Goal: Navigation & Orientation: Find specific page/section

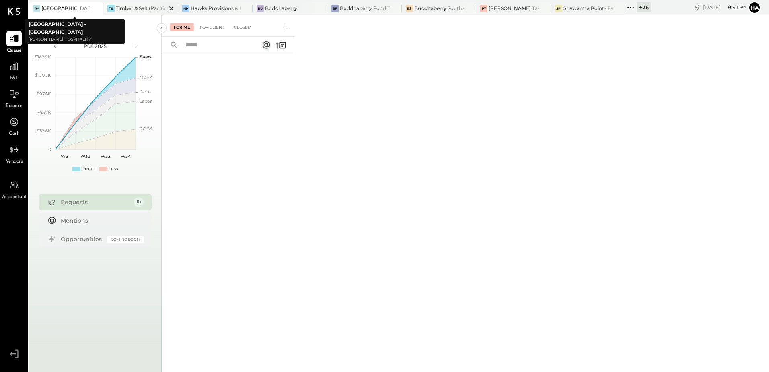
click at [135, 7] on div "Timber & Salt (Pacific Dining CA1 LLC)" at bounding box center [141, 8] width 50 height 7
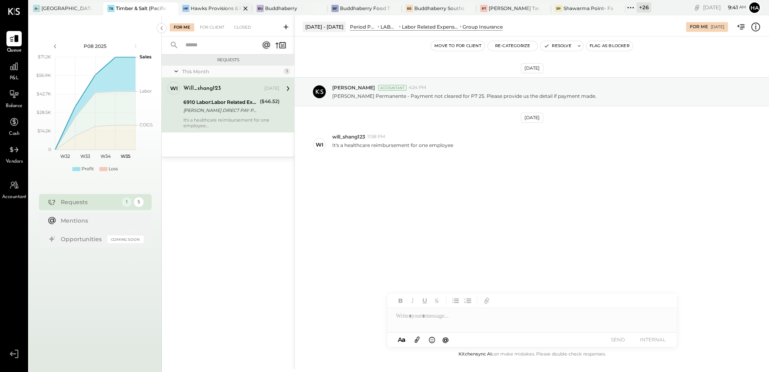
click at [207, 8] on div "Hawks Provisions & Public House" at bounding box center [216, 8] width 50 height 7
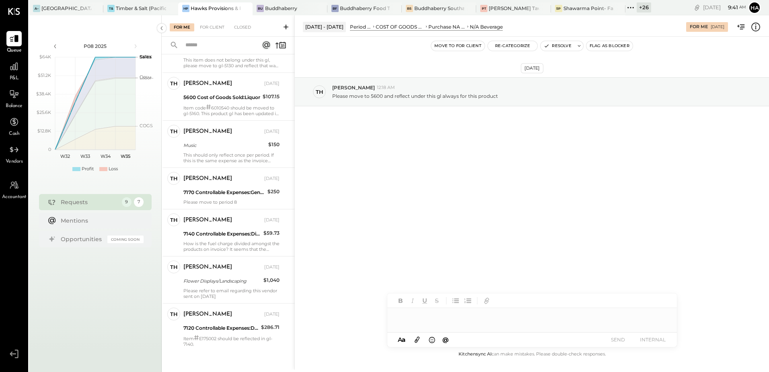
scroll to position [151, 0]
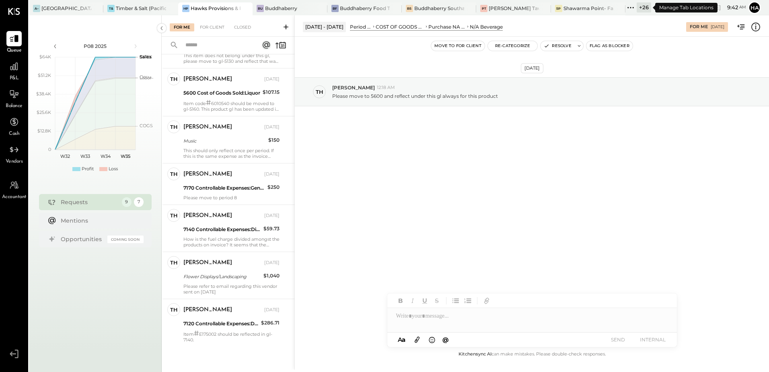
click at [644, 7] on div "+ 26" at bounding box center [644, 7] width 14 height 10
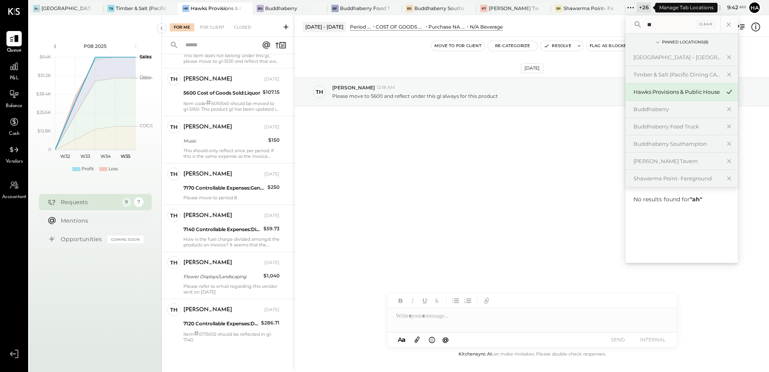
type input "*"
type input "****"
click at [664, 216] on div "Hawks Restaurant" at bounding box center [676, 216] width 87 height 8
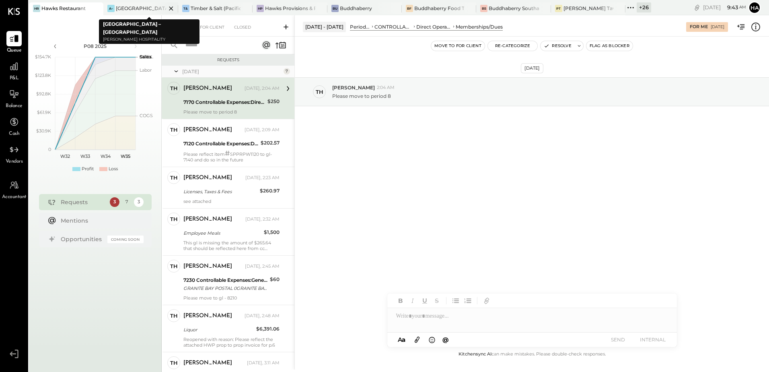
click at [172, 8] on icon at bounding box center [171, 9] width 10 height 10
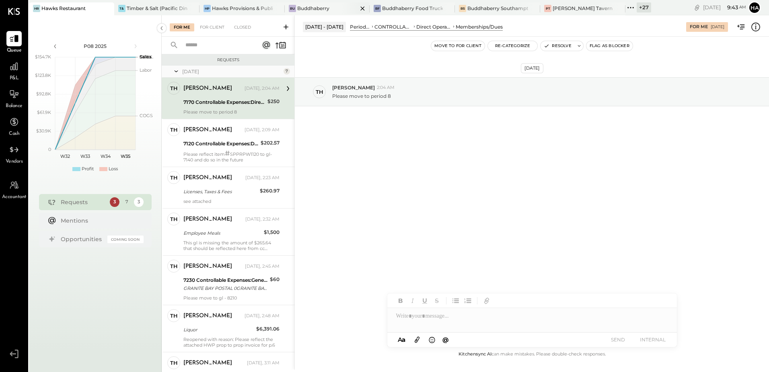
click at [322, 4] on div "Bu Buddhaberry" at bounding box center [327, 8] width 85 height 13
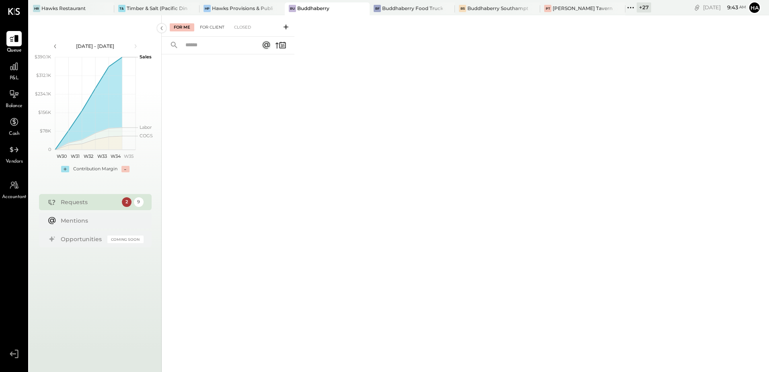
click at [215, 27] on div "For Client" at bounding box center [212, 27] width 33 height 8
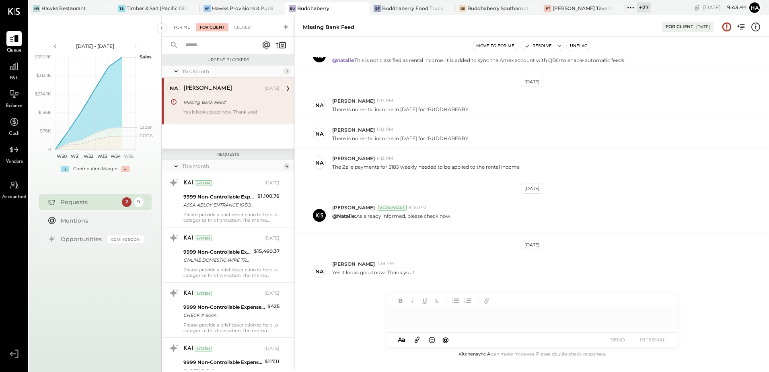
click at [181, 26] on div "For Me" at bounding box center [182, 27] width 25 height 8
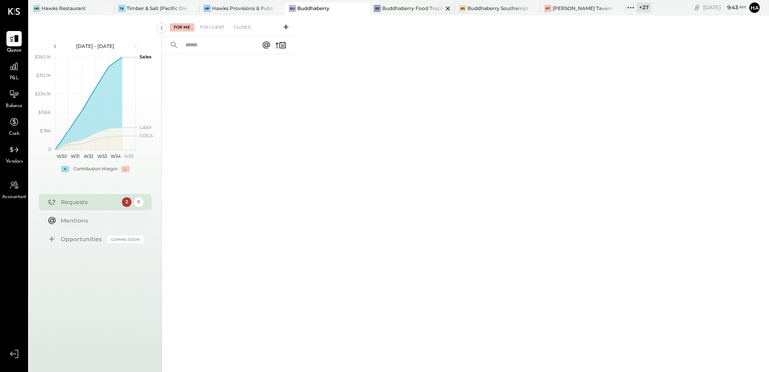
click at [396, 9] on div "Buddhaberry Food Truck" at bounding box center [412, 8] width 61 height 7
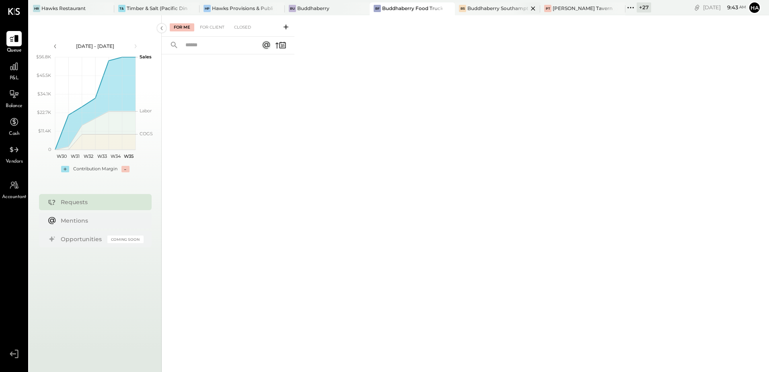
click at [498, 6] on div "Buddhaberry Southampton" at bounding box center [497, 8] width 61 height 7
click at [565, 7] on div "[PERSON_NAME] Tavern" at bounding box center [583, 8] width 60 height 7
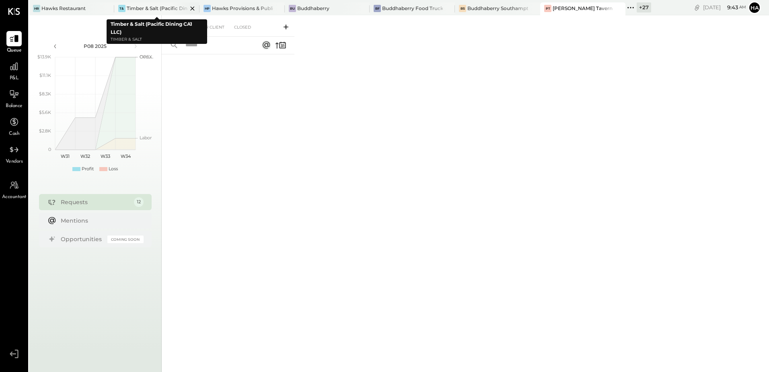
click at [143, 6] on div "Timber & Salt (Pacific Dining CA1 LLC)" at bounding box center [157, 8] width 61 height 7
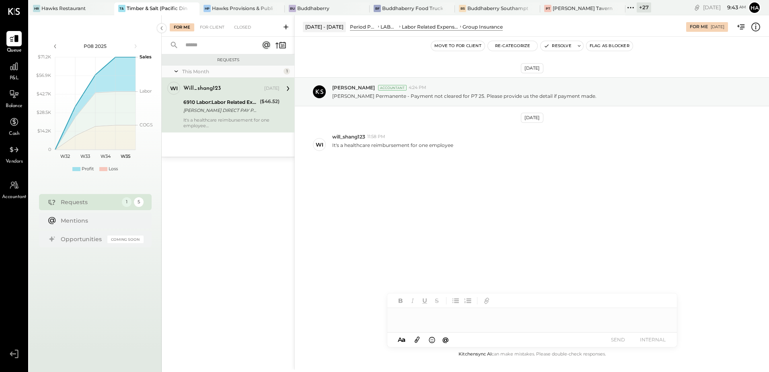
click at [646, 7] on div "+ 27" at bounding box center [644, 7] width 14 height 10
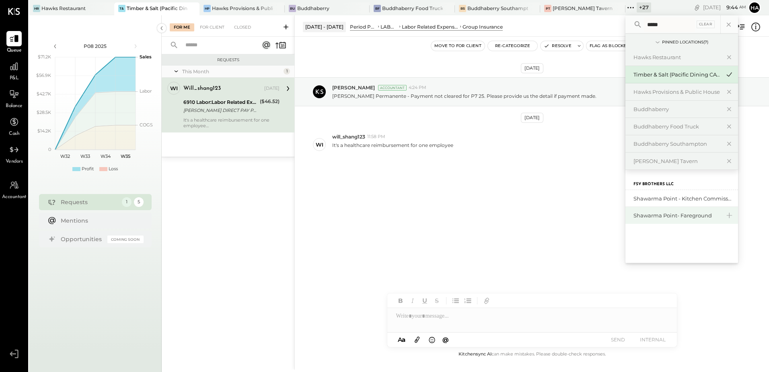
type input "*****"
click at [679, 215] on div "Shawarma Point- Fareground" at bounding box center [676, 216] width 87 height 8
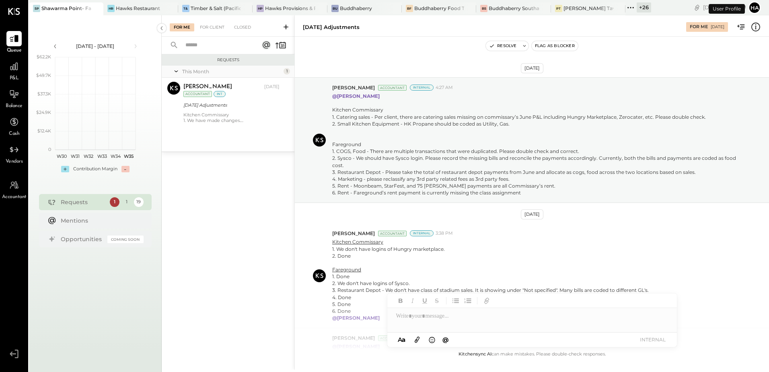
scroll to position [199, 0]
